Goal: Navigation & Orientation: Understand site structure

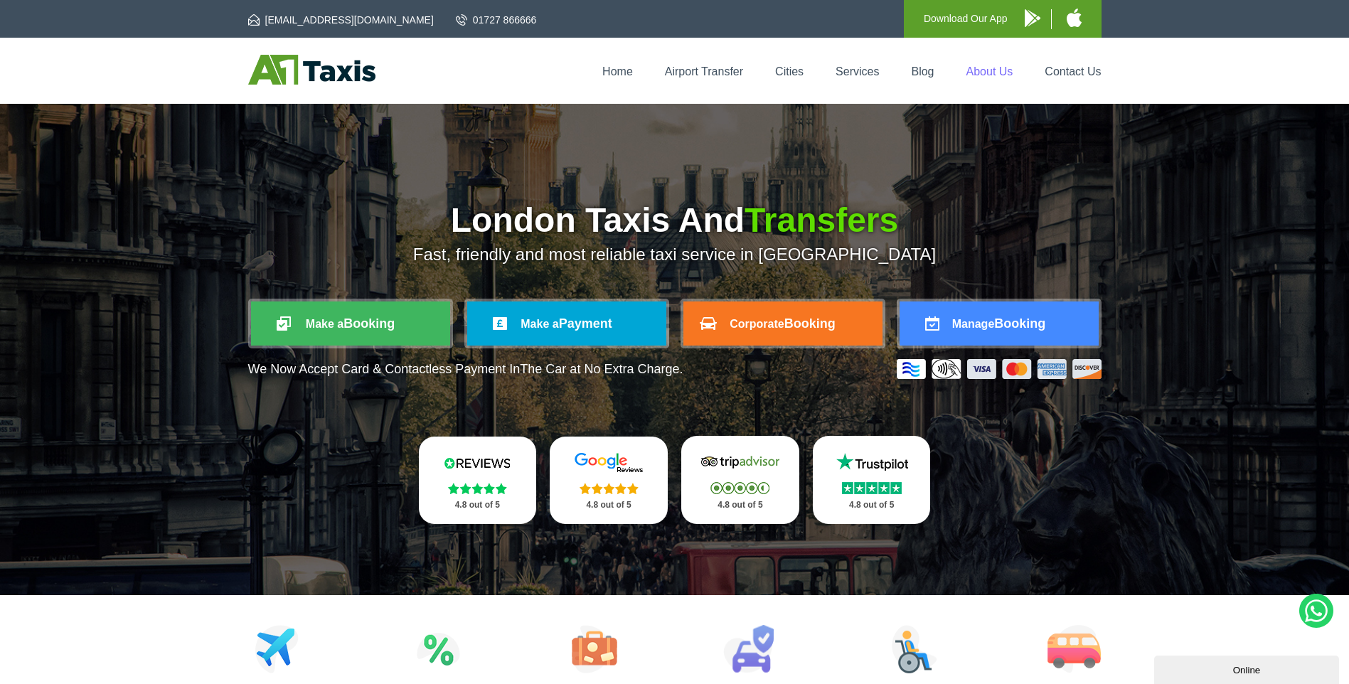
click at [985, 72] on link "About Us" at bounding box center [989, 71] width 47 height 12
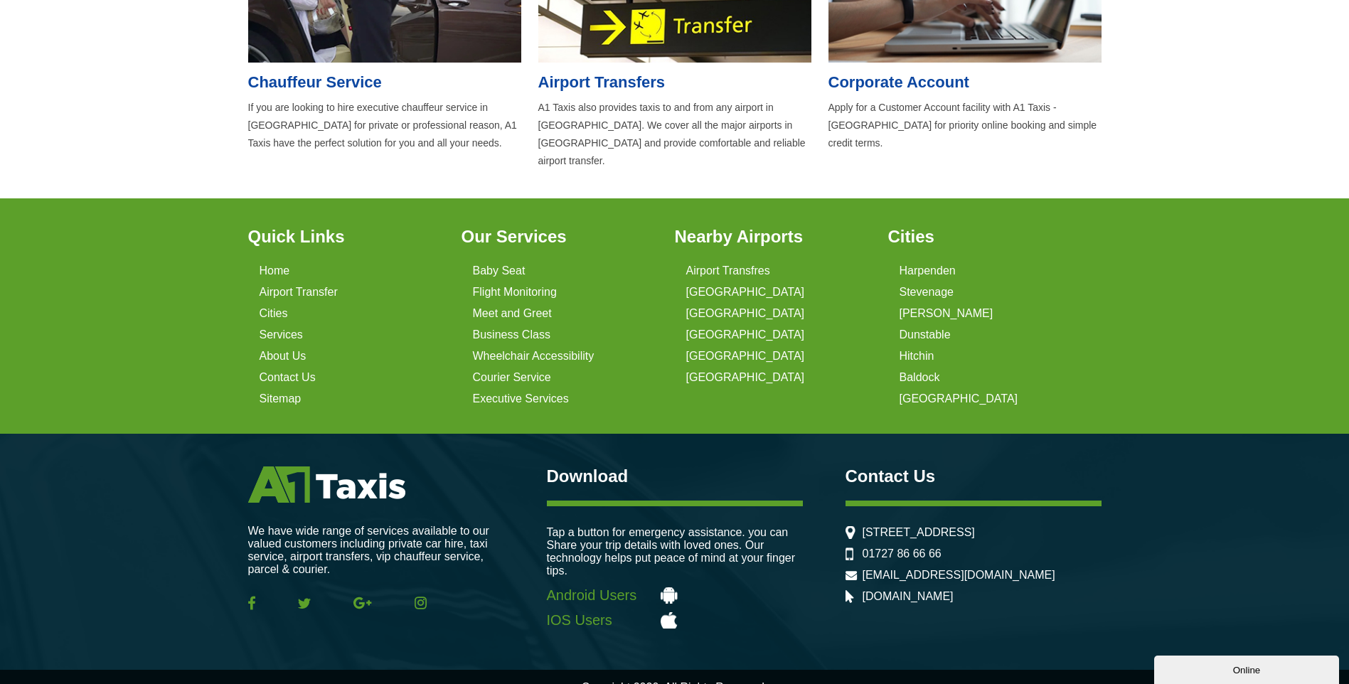
scroll to position [940, 0]
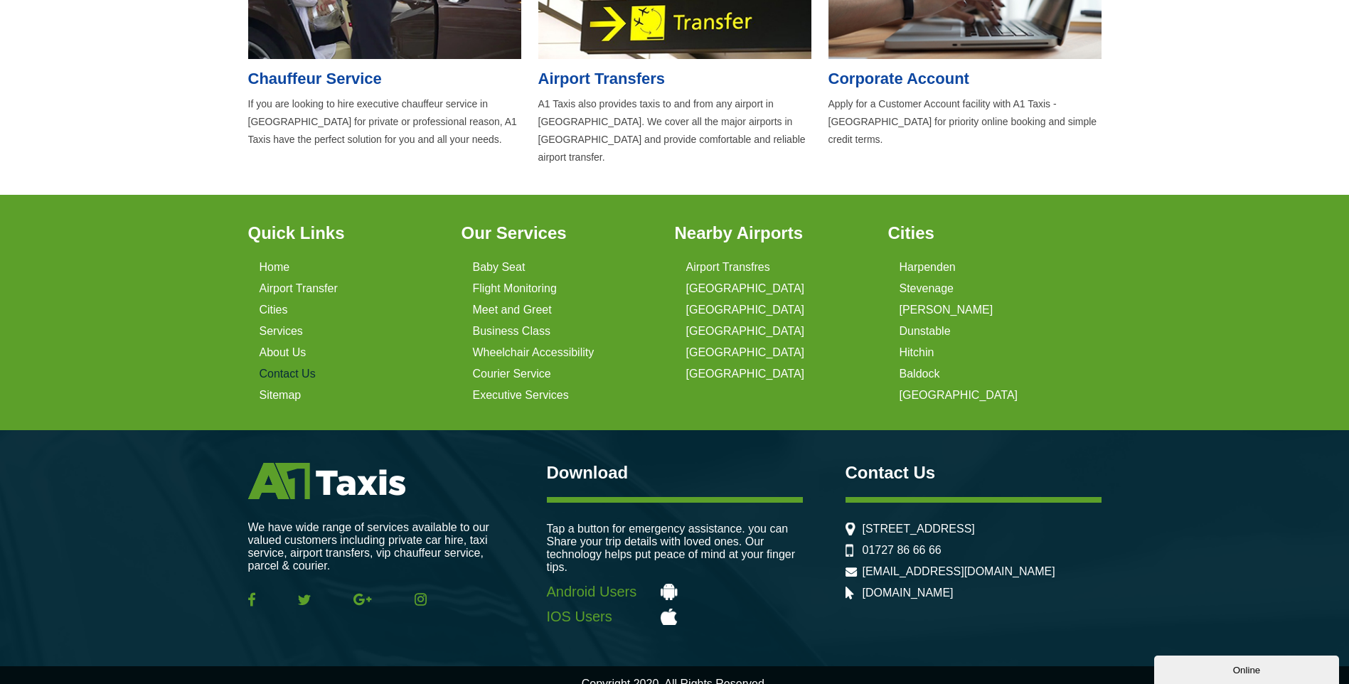
click at [274, 368] on link "Contact Us" at bounding box center [287, 374] width 56 height 13
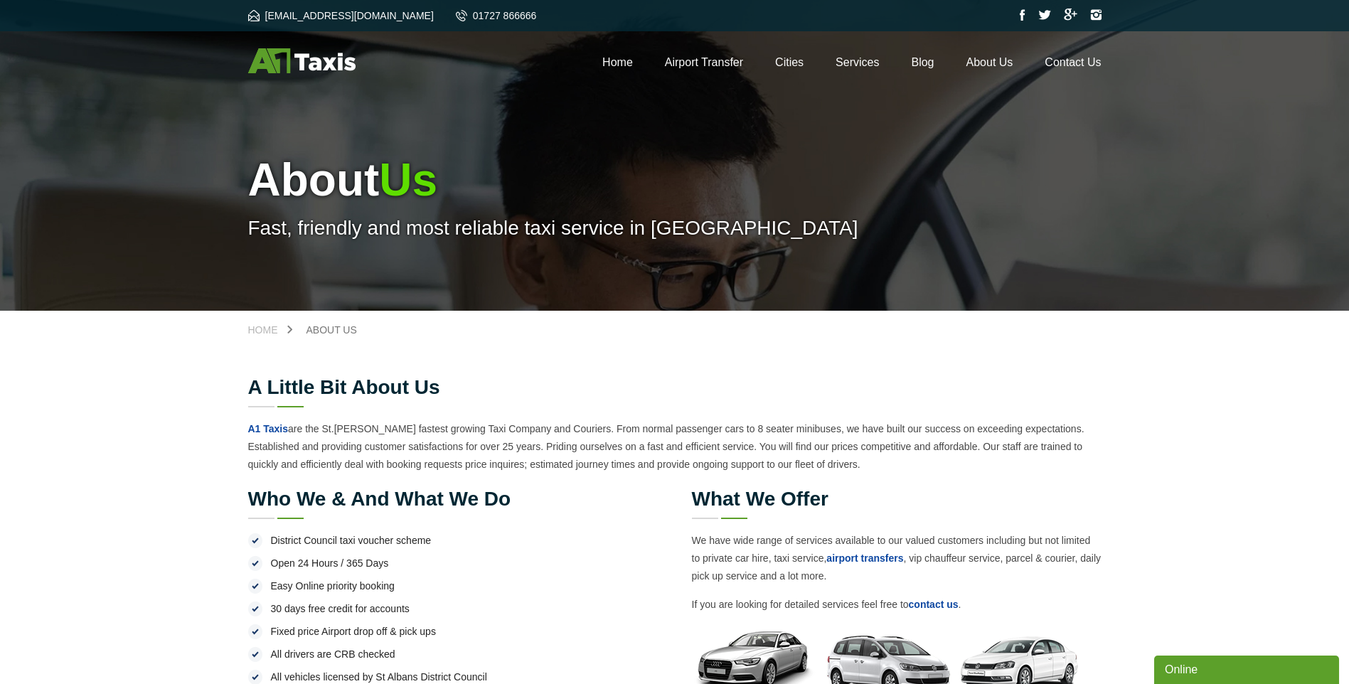
click at [298, 59] on img at bounding box center [301, 60] width 107 height 25
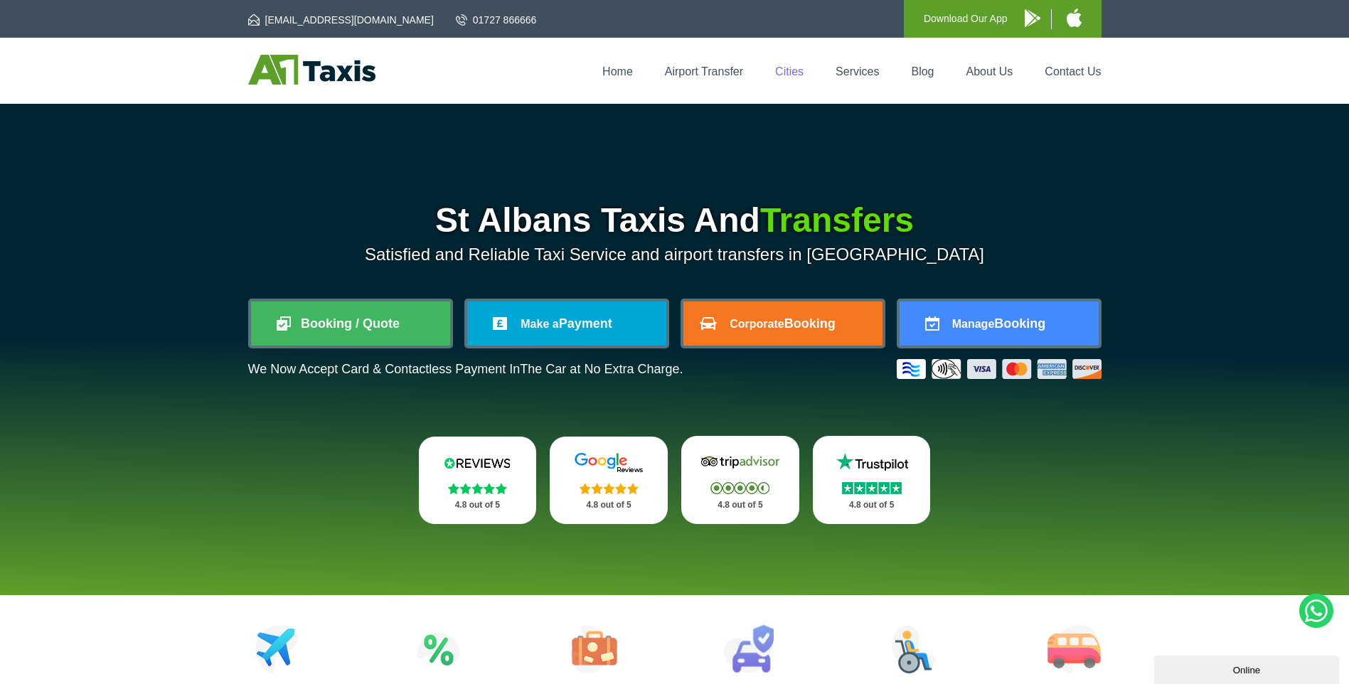
click at [792, 70] on link "Cities" at bounding box center [789, 71] width 28 height 12
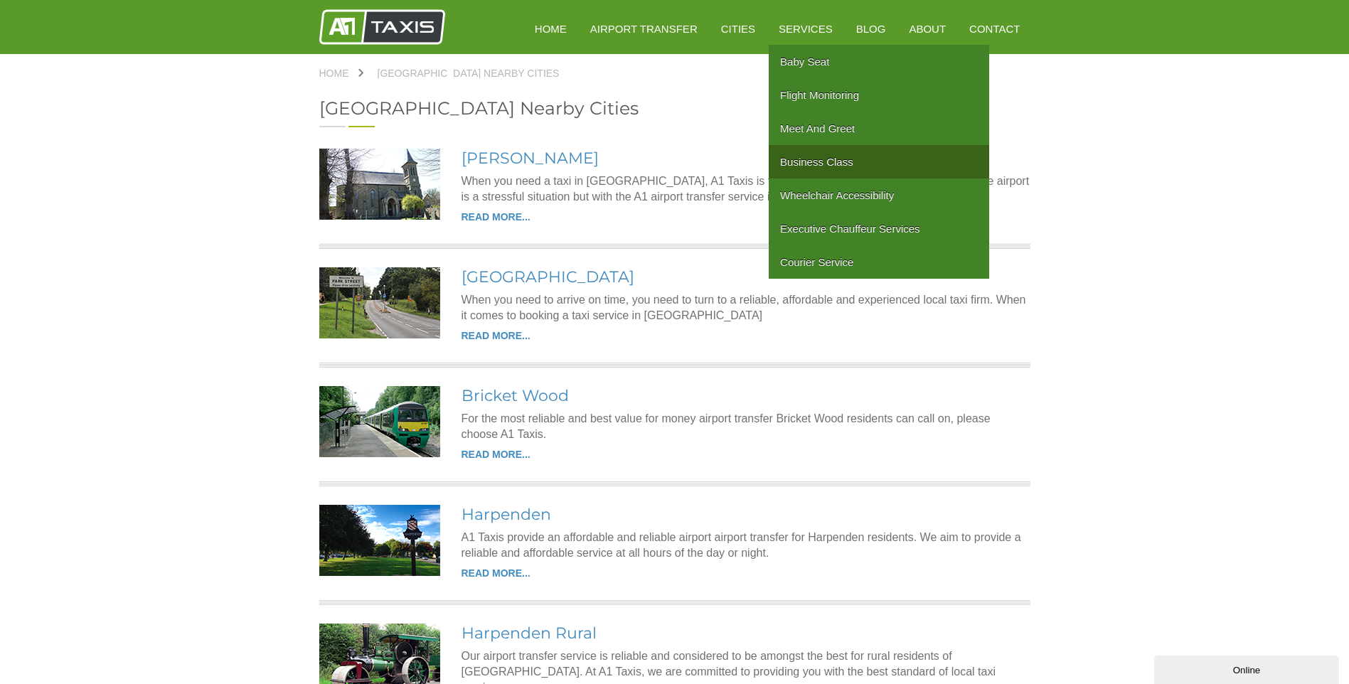
click at [818, 161] on link "Business Class" at bounding box center [879, 161] width 220 height 33
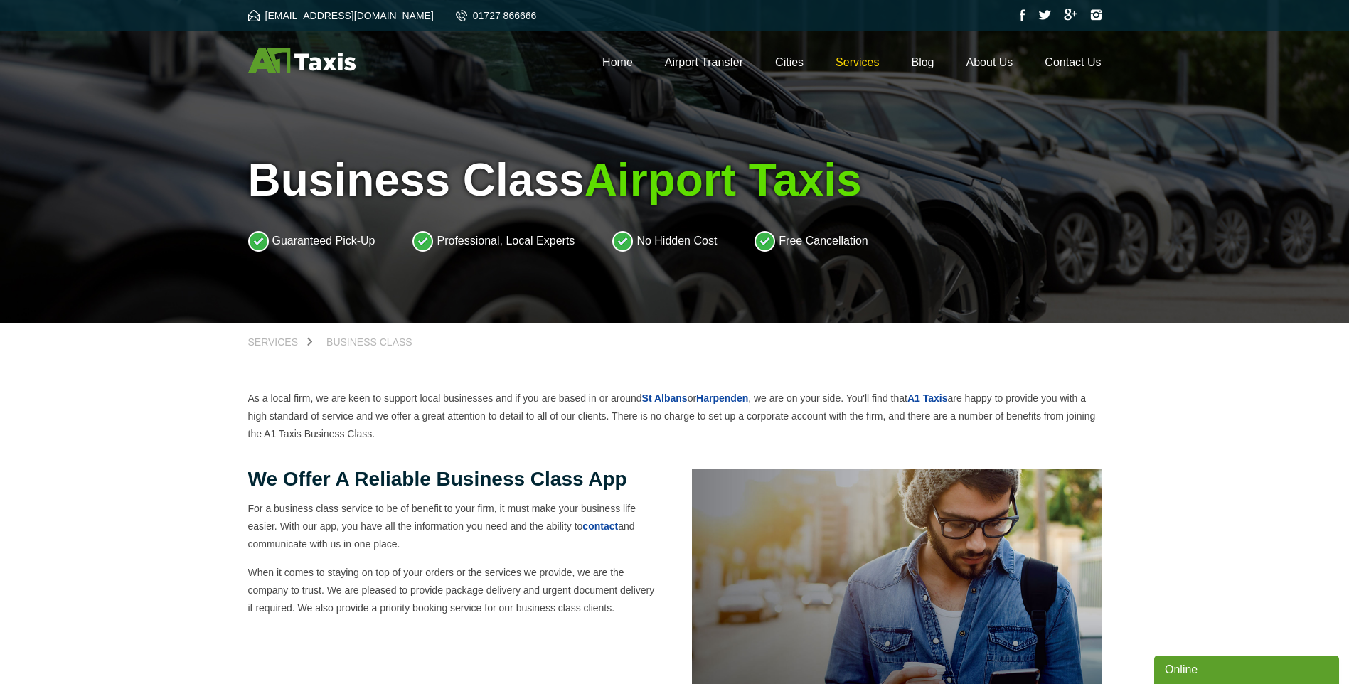
click at [865, 68] on link "Services" at bounding box center [856, 62] width 43 height 12
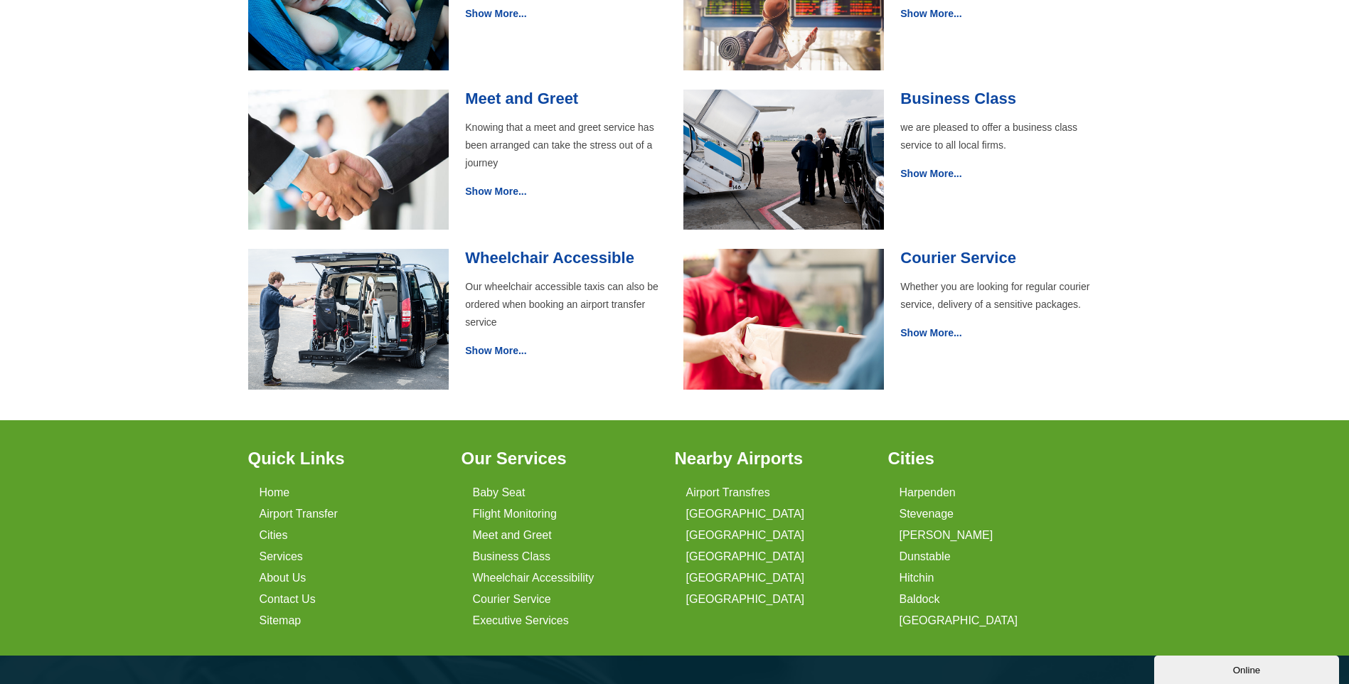
scroll to position [640, 0]
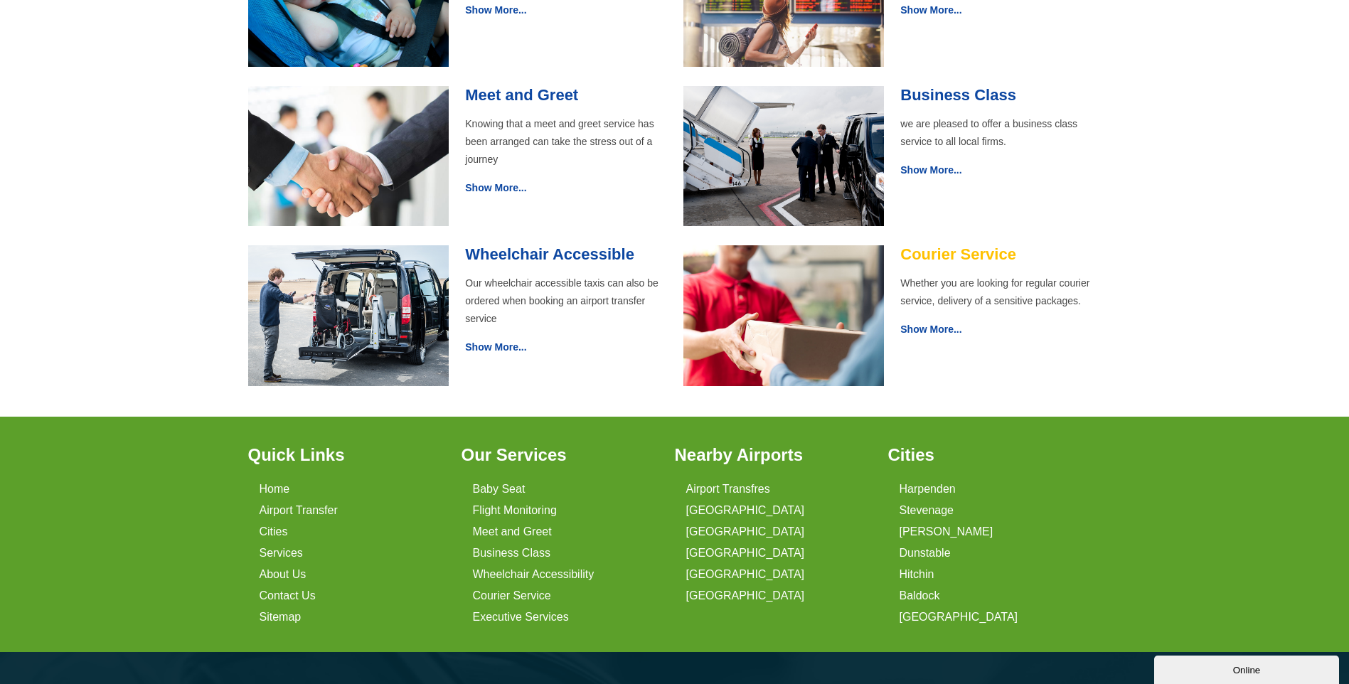
click at [951, 259] on link "Courier Service" at bounding box center [958, 254] width 116 height 18
